Goal: Obtain resource: Download file/media

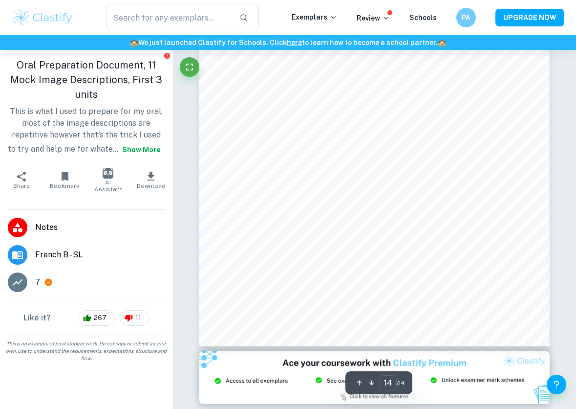
scroll to position [6052, 0]
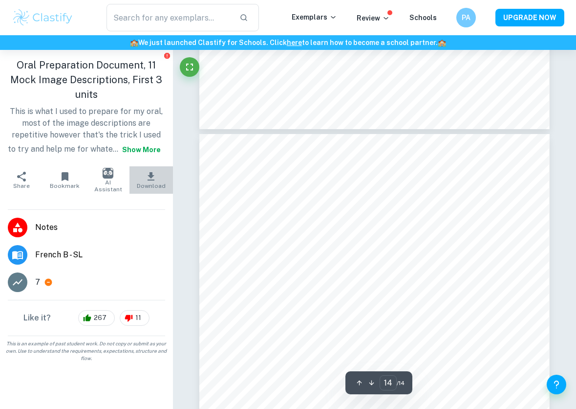
click at [151, 175] on icon "button" at bounding box center [151, 176] width 7 height 8
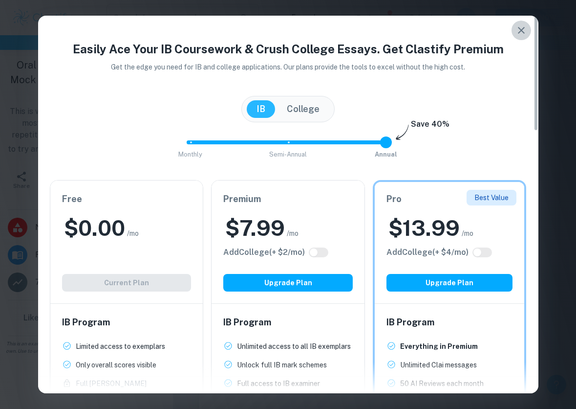
click at [522, 24] on icon "button" at bounding box center [522, 30] width 12 height 12
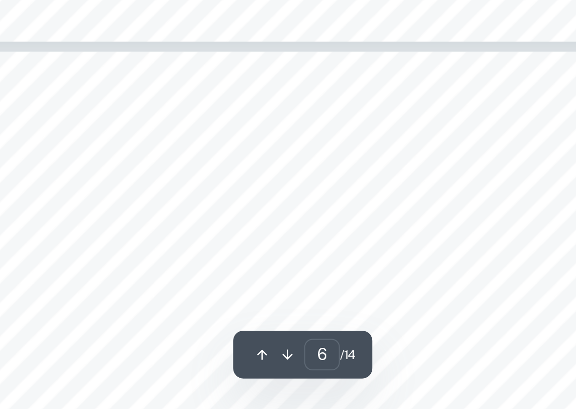
scroll to position [2697, 0]
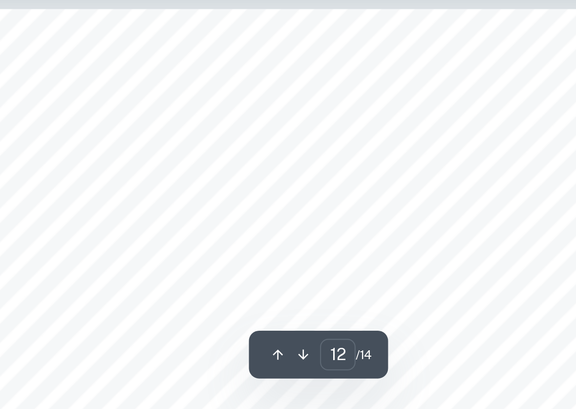
type input "13"
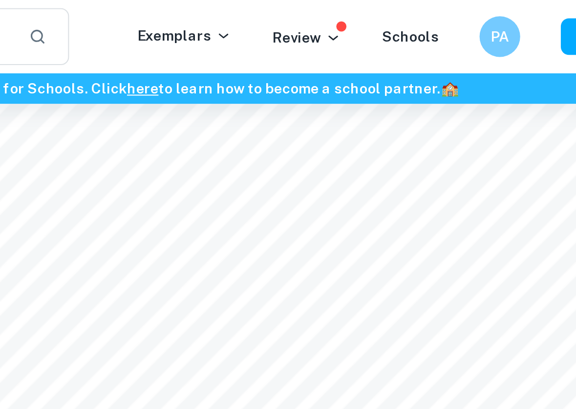
scroll to position [5628, 0]
